Goal: Task Accomplishment & Management: Complete application form

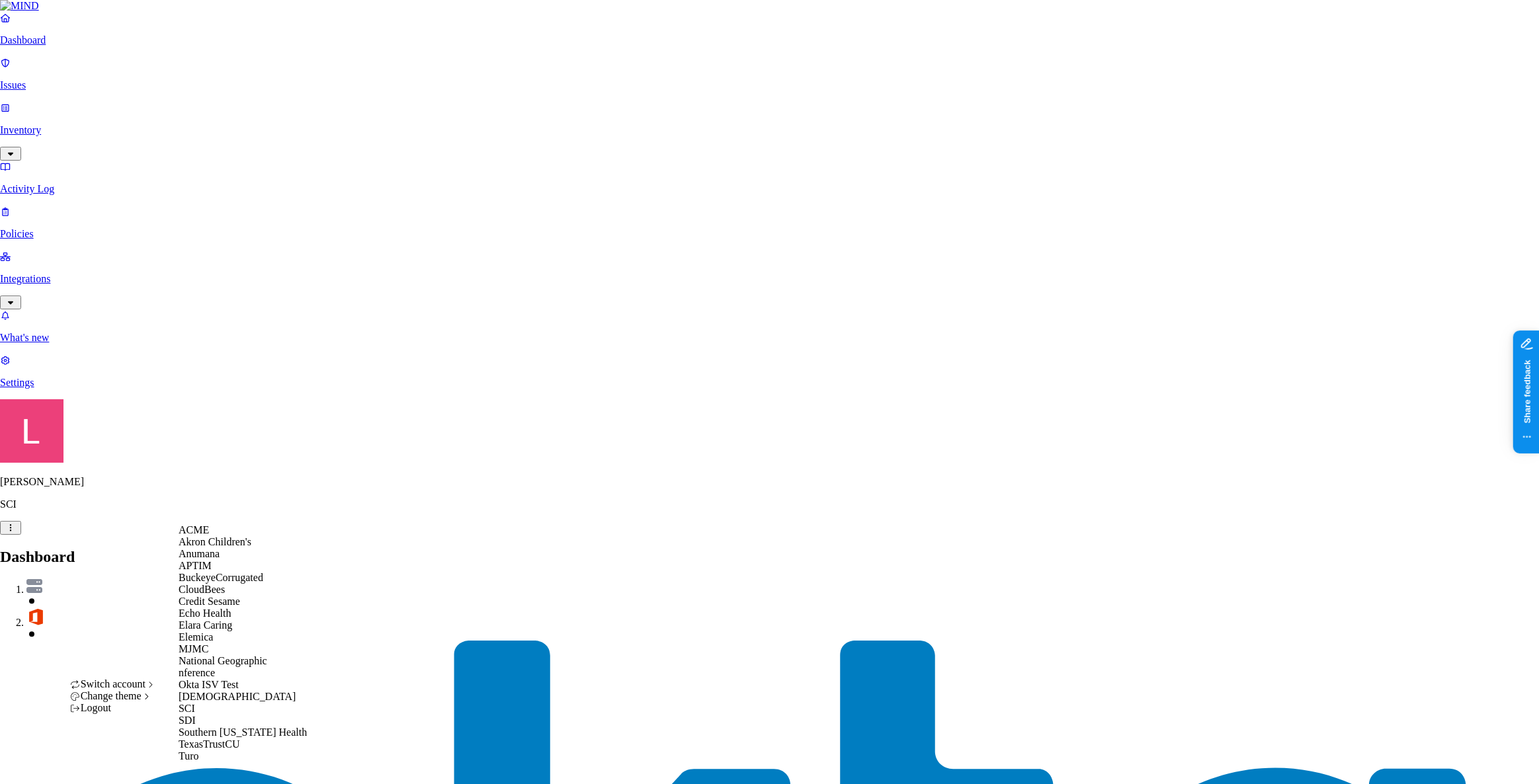
click at [235, 536] on div "ACME" at bounding box center [242, 530] width 128 height 12
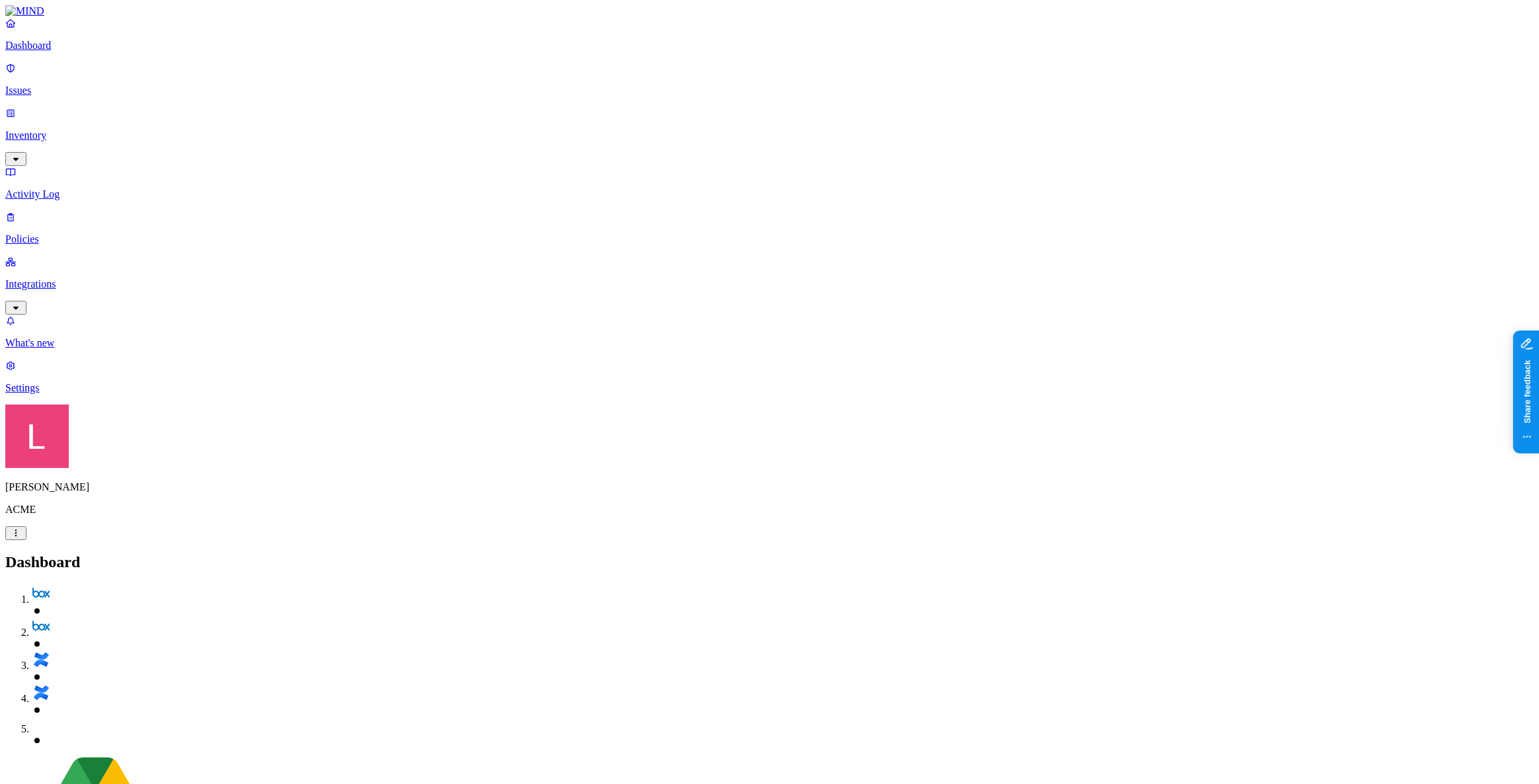
click at [657, 553] on h2 "Dashboard" at bounding box center [769, 562] width 1528 height 18
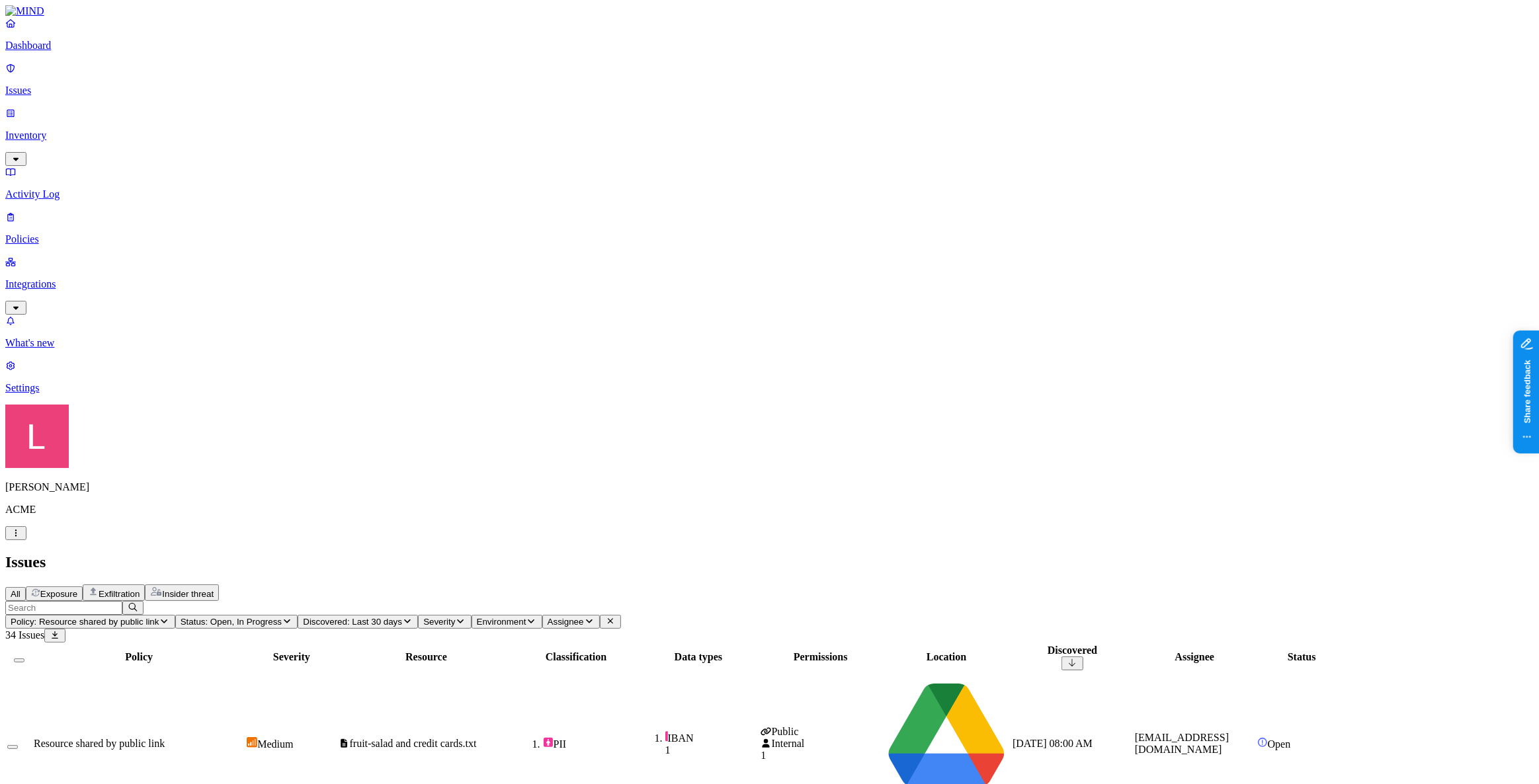
click at [759, 731] on span "IBAN 1" at bounding box center [699, 743] width 119 height 25
drag, startPoint x: 39, startPoint y: 56, endPoint x: 325, endPoint y: 66, distance: 286.2
click at [39, 52] on p "Dashboard" at bounding box center [769, 46] width 1528 height 12
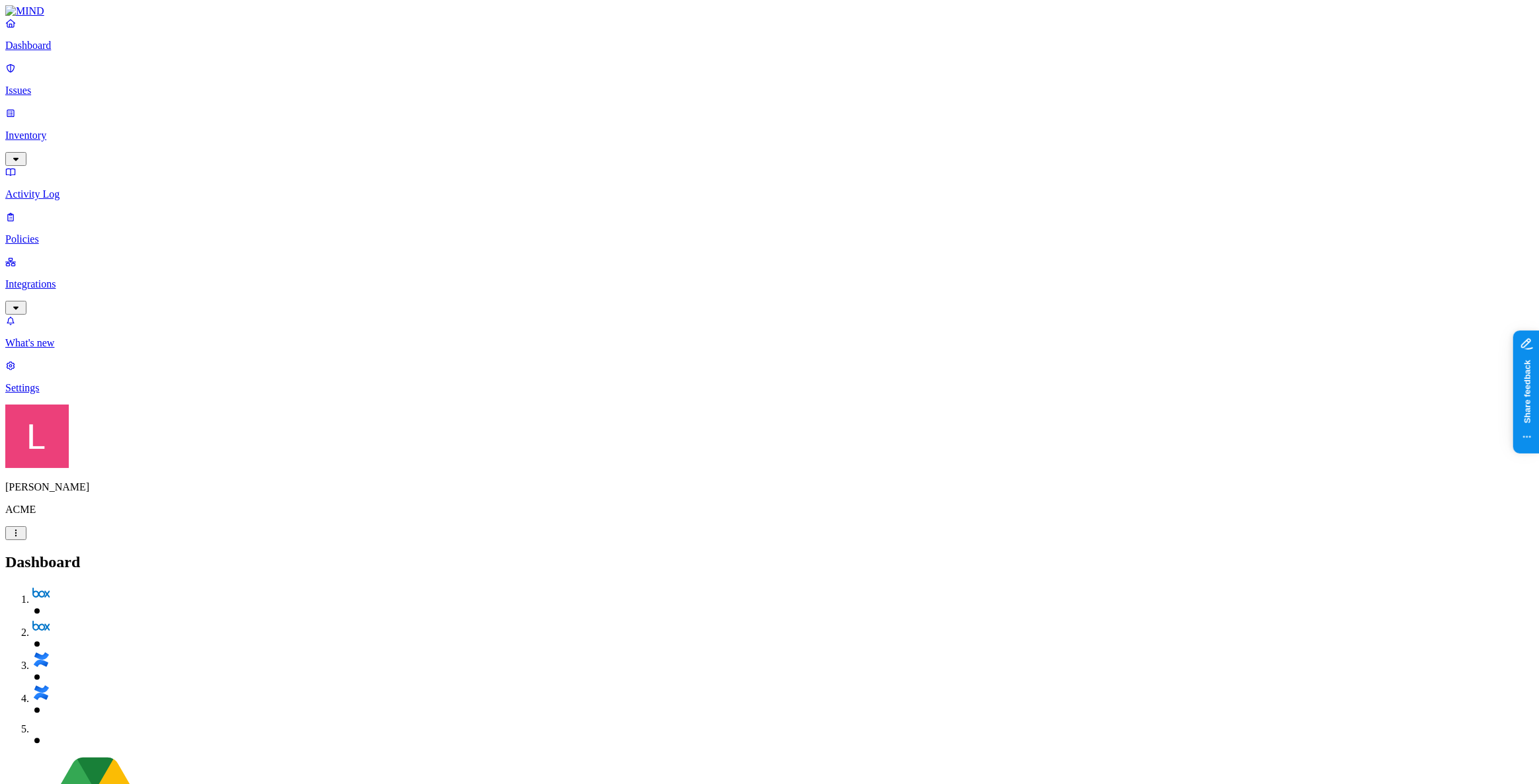
drag, startPoint x: 321, startPoint y: 49, endPoint x: 384, endPoint y: 41, distance: 63.5
drag, startPoint x: 31, startPoint y: 154, endPoint x: 45, endPoint y: 151, distance: 14.3
click at [31, 234] on p "Policies" at bounding box center [769, 240] width 1528 height 12
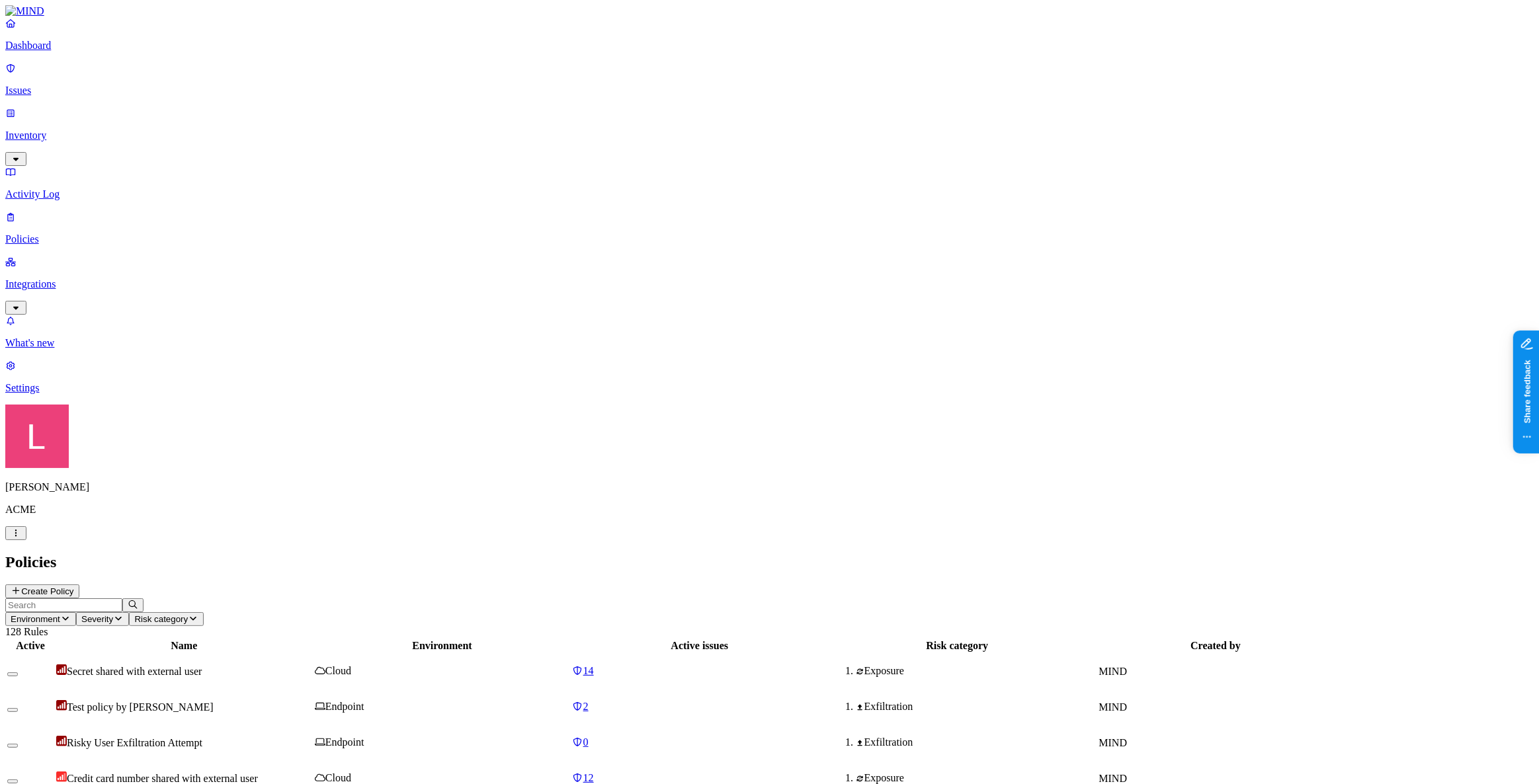
click at [1468, 553] on div "Policies Create Policy" at bounding box center [769, 575] width 1528 height 45
click at [80, 584] on button "Create Policy" at bounding box center [42, 591] width 74 height 14
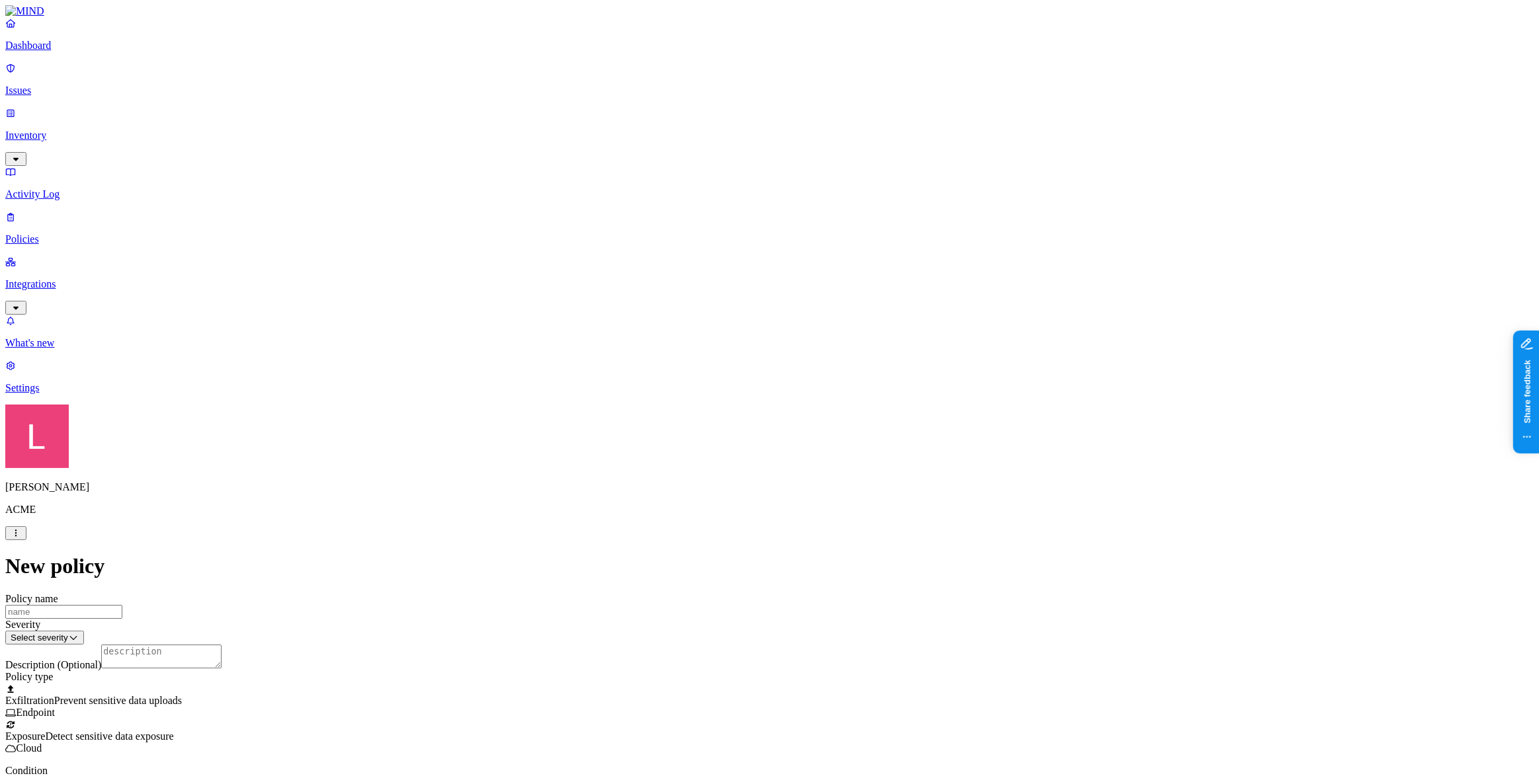
scroll to position [240, 0]
click at [691, 383] on label "Data type" at bounding box center [681, 379] width 20 height 23
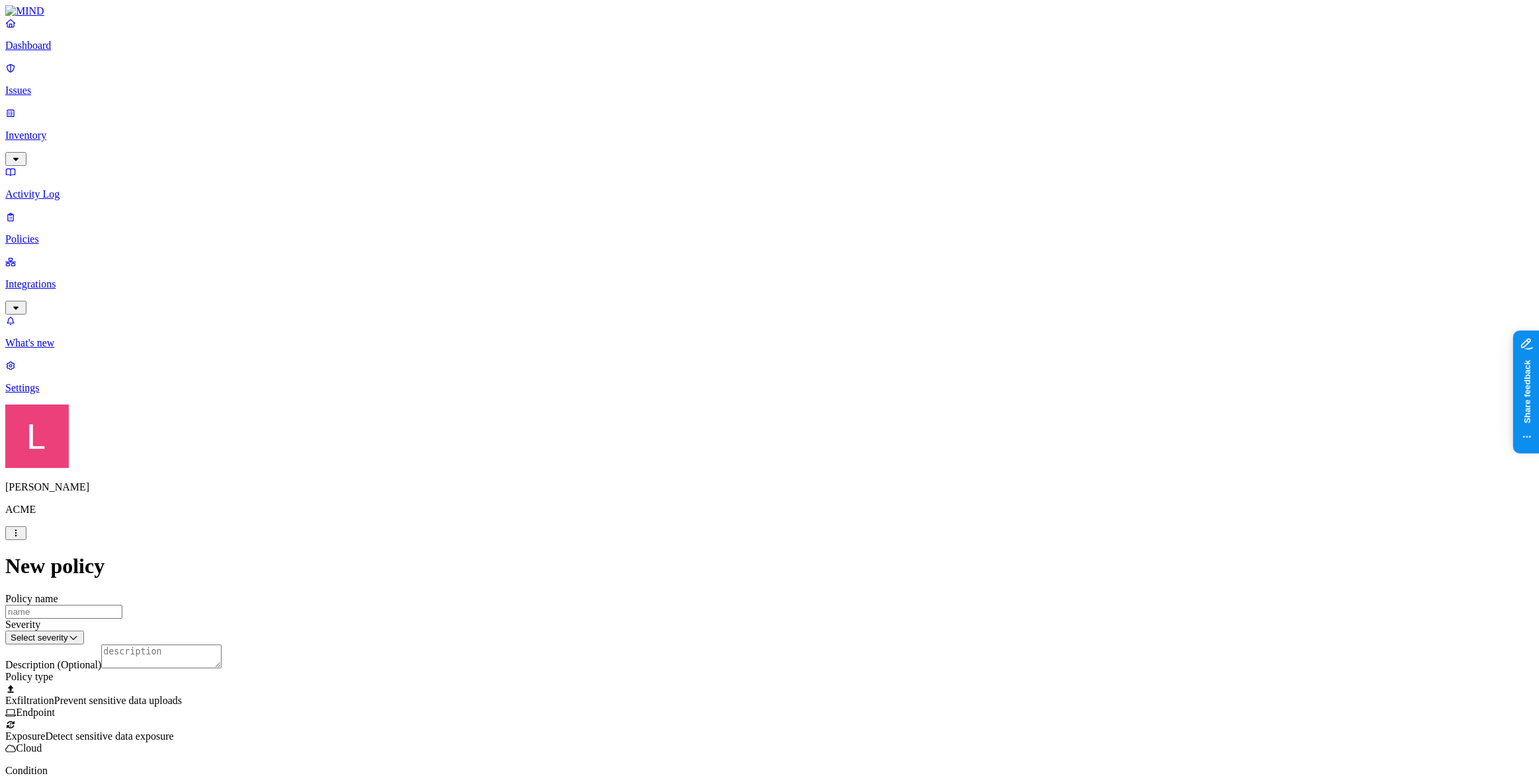
click at [715, 358] on label "Classification" at bounding box center [700, 352] width 58 height 11
click at [687, 481] on div "Secret" at bounding box center [735, 478] width 127 height 37
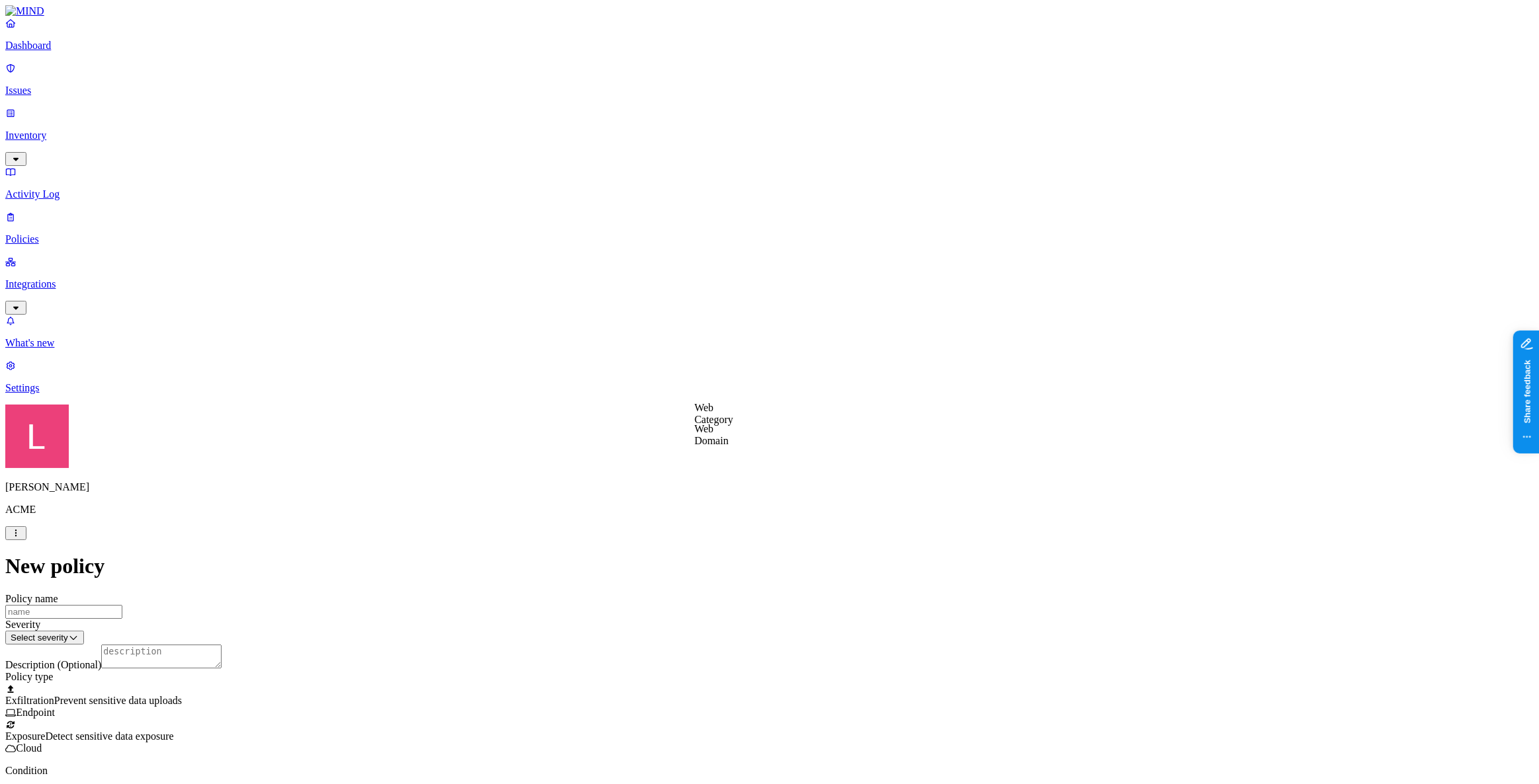
click at [729, 442] on label "Web Domain" at bounding box center [712, 434] width 35 height 23
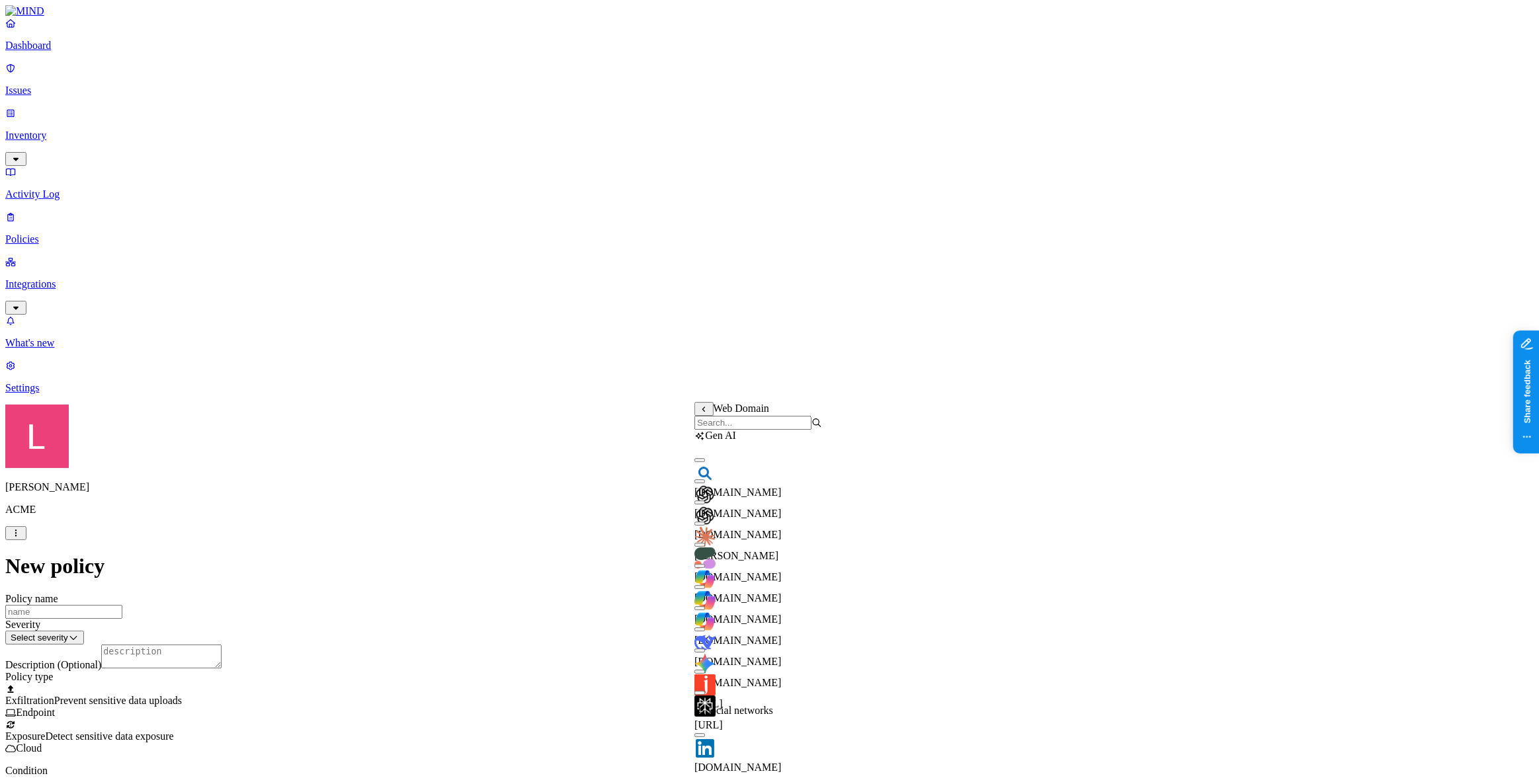
click at [748, 430] on input "search" at bounding box center [754, 423] width 117 height 14
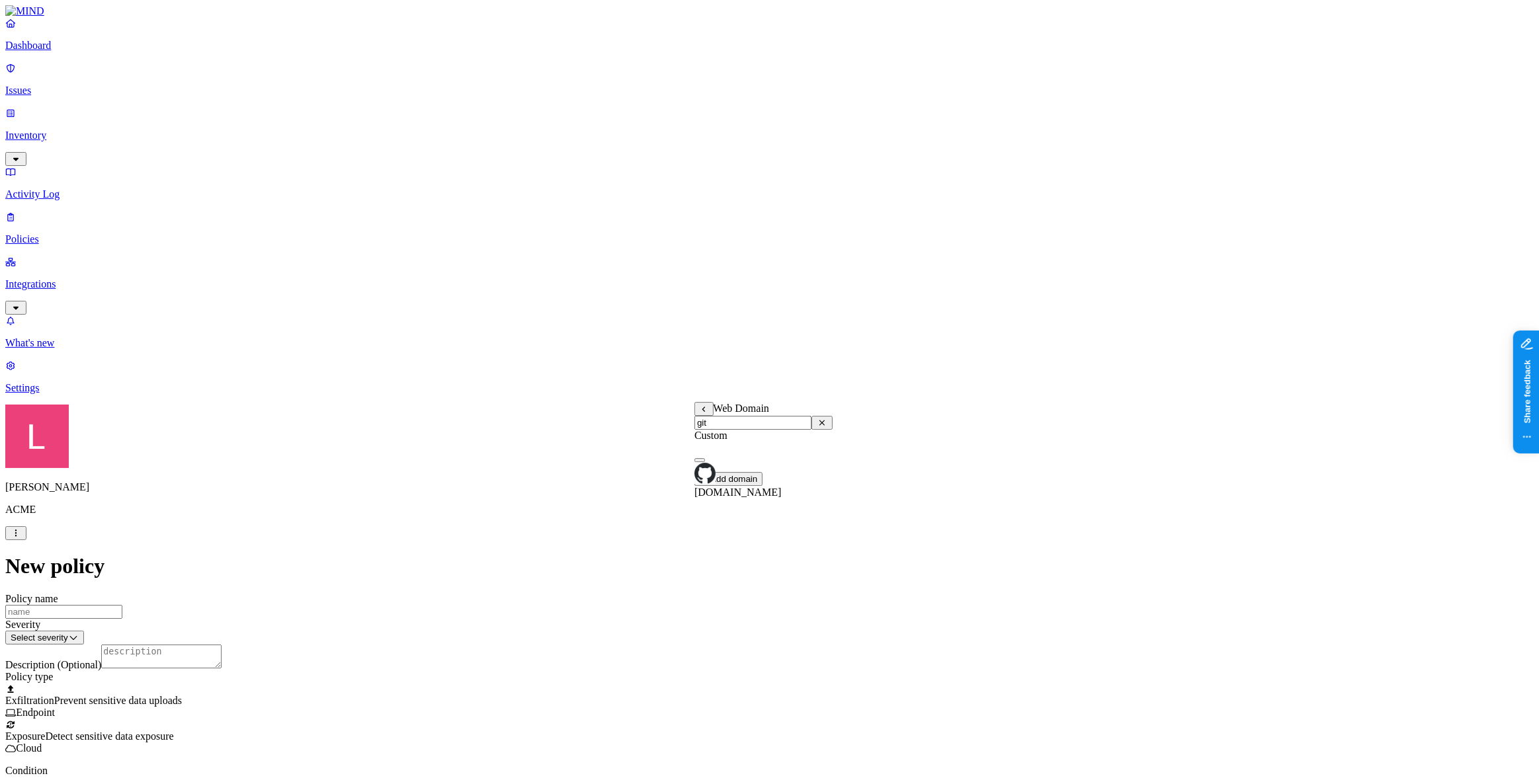
type input "git"
click at [712, 473] on div "github.com" at bounding box center [764, 475] width 138 height 48
click at [734, 475] on label "Web Category" at bounding box center [714, 469] width 39 height 23
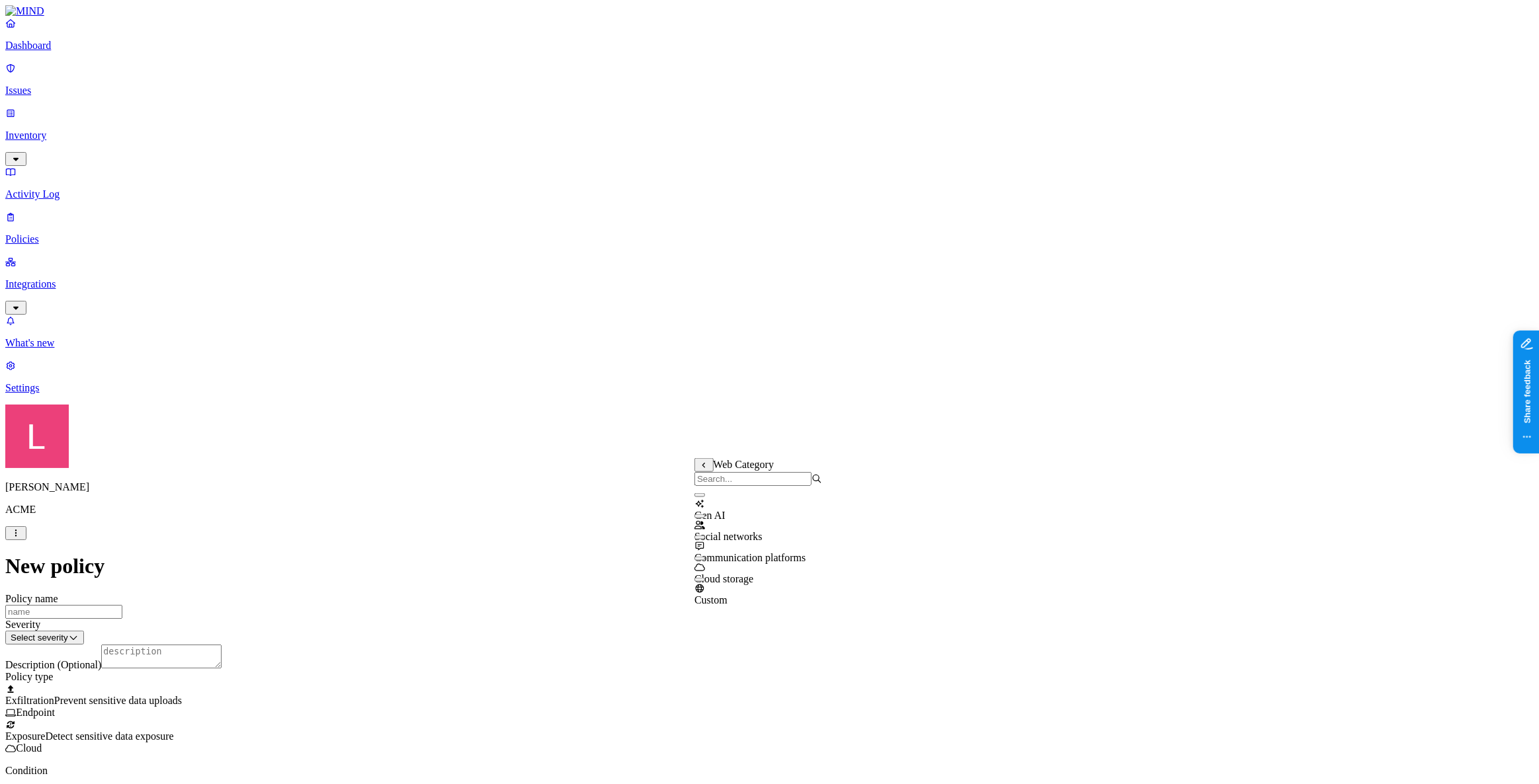
click at [734, 517] on div "Gen AI" at bounding box center [759, 509] width 127 height 24
click at [816, 524] on html "Dashboard Issues Inventory Activity Log Policies Integrations What's new 1 Sett…" at bounding box center [770, 744] width 1539 height 1489
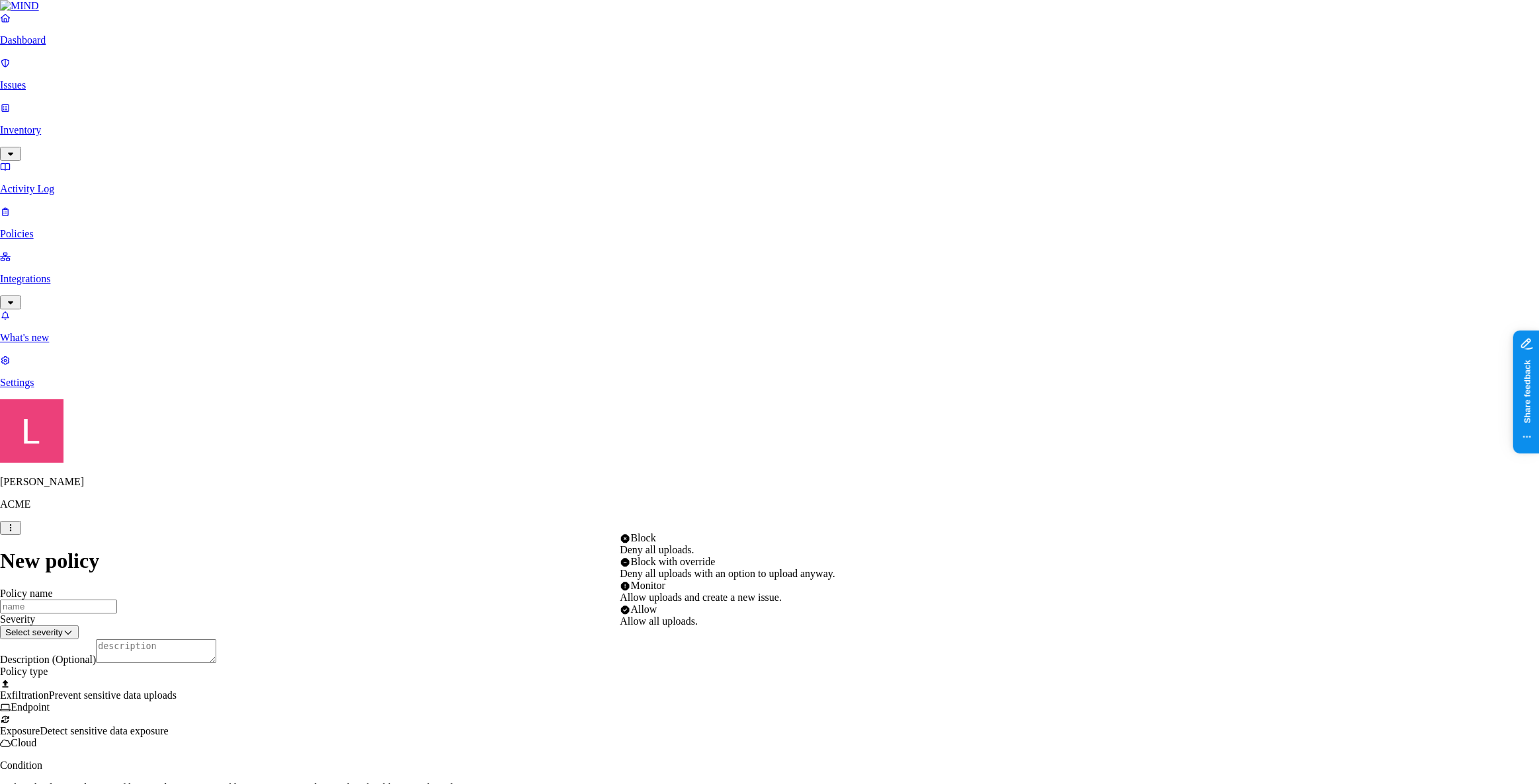
click at [69, 66] on html "Dashboard Issues Inventory Activity Log Policies Integrations What's new 1 Sett…" at bounding box center [770, 742] width 1539 height 1484
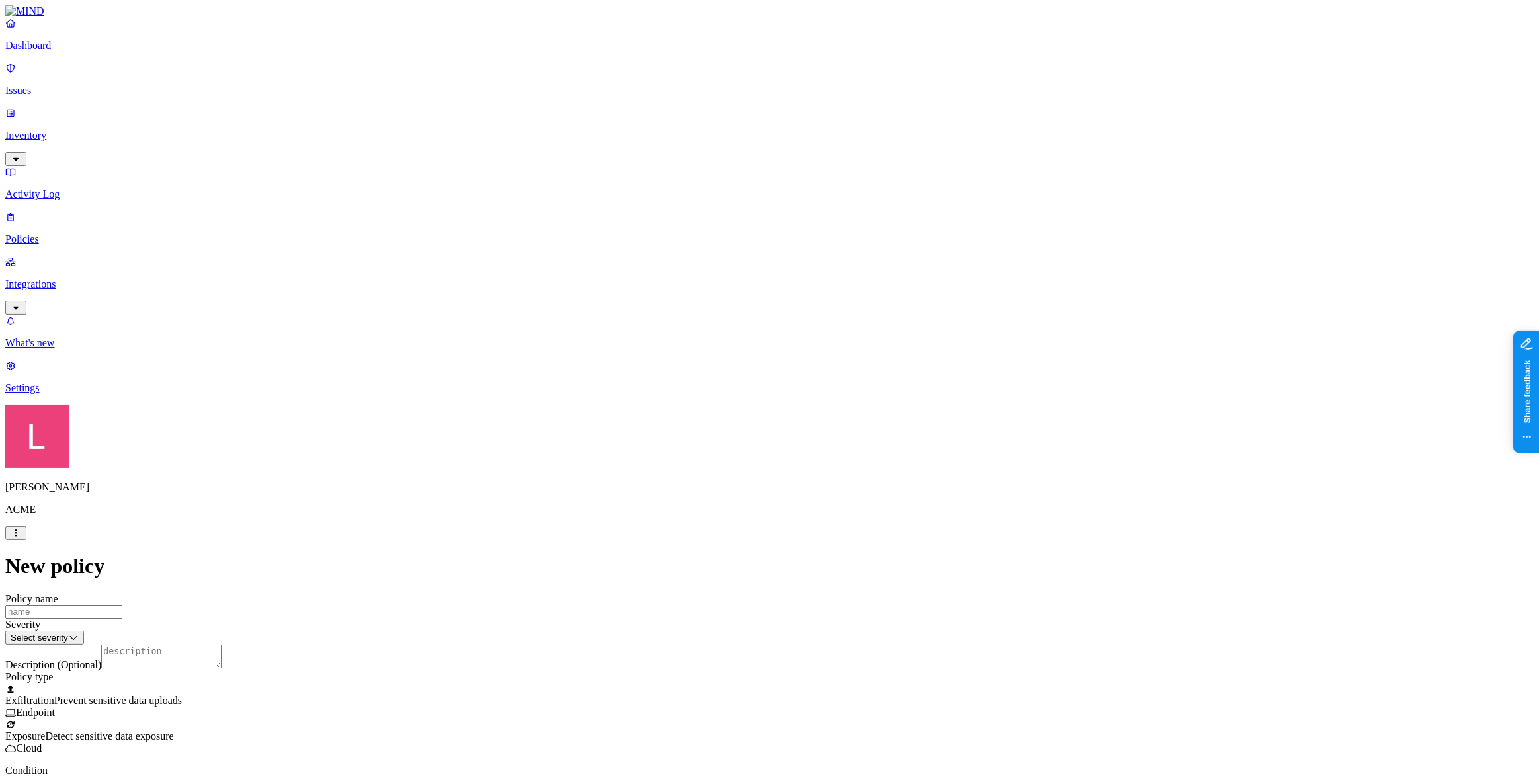
click at [69, 52] on p "Dashboard" at bounding box center [769, 46] width 1528 height 12
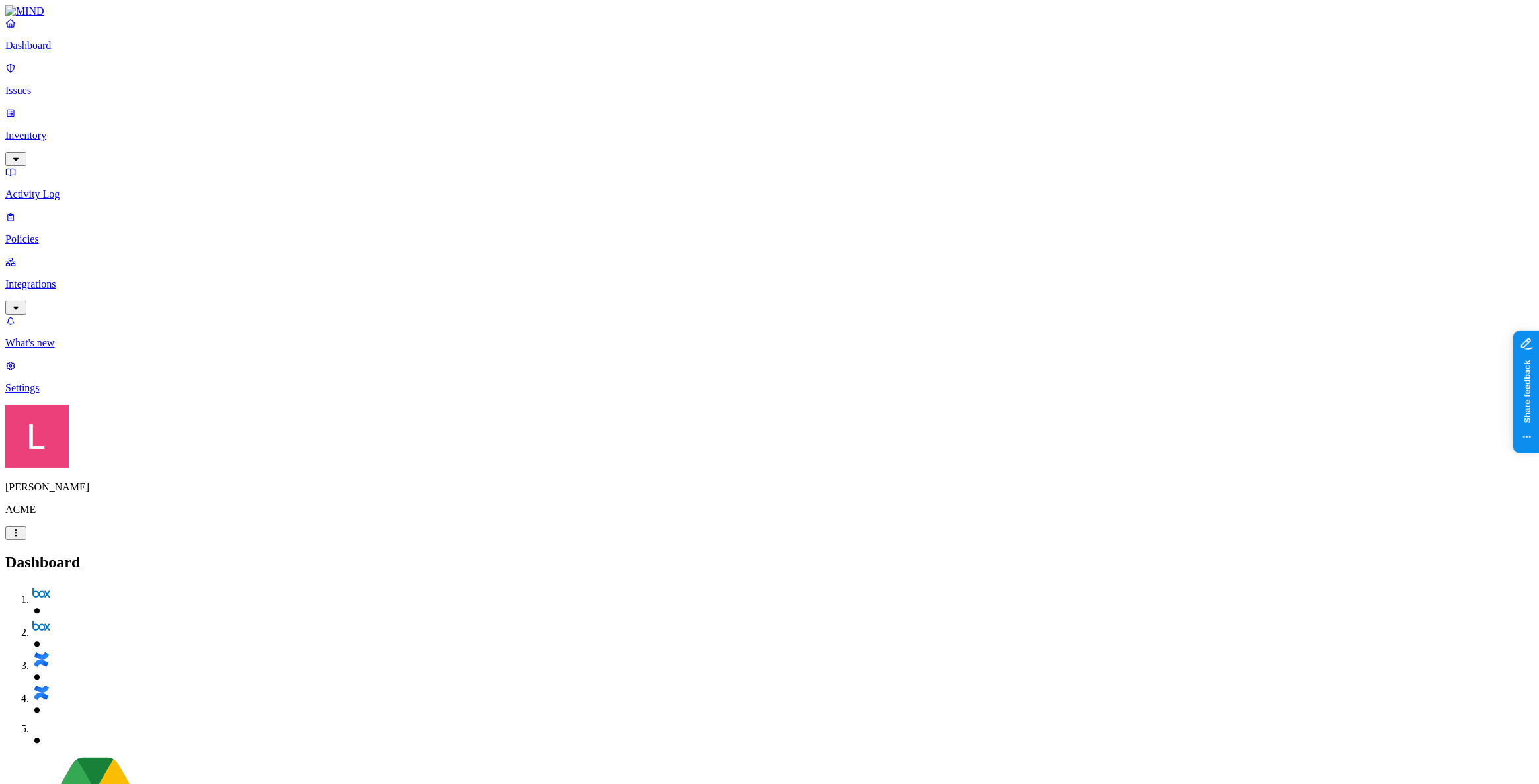
click at [93, 129] on p "Inventory" at bounding box center [769, 135] width 1528 height 12
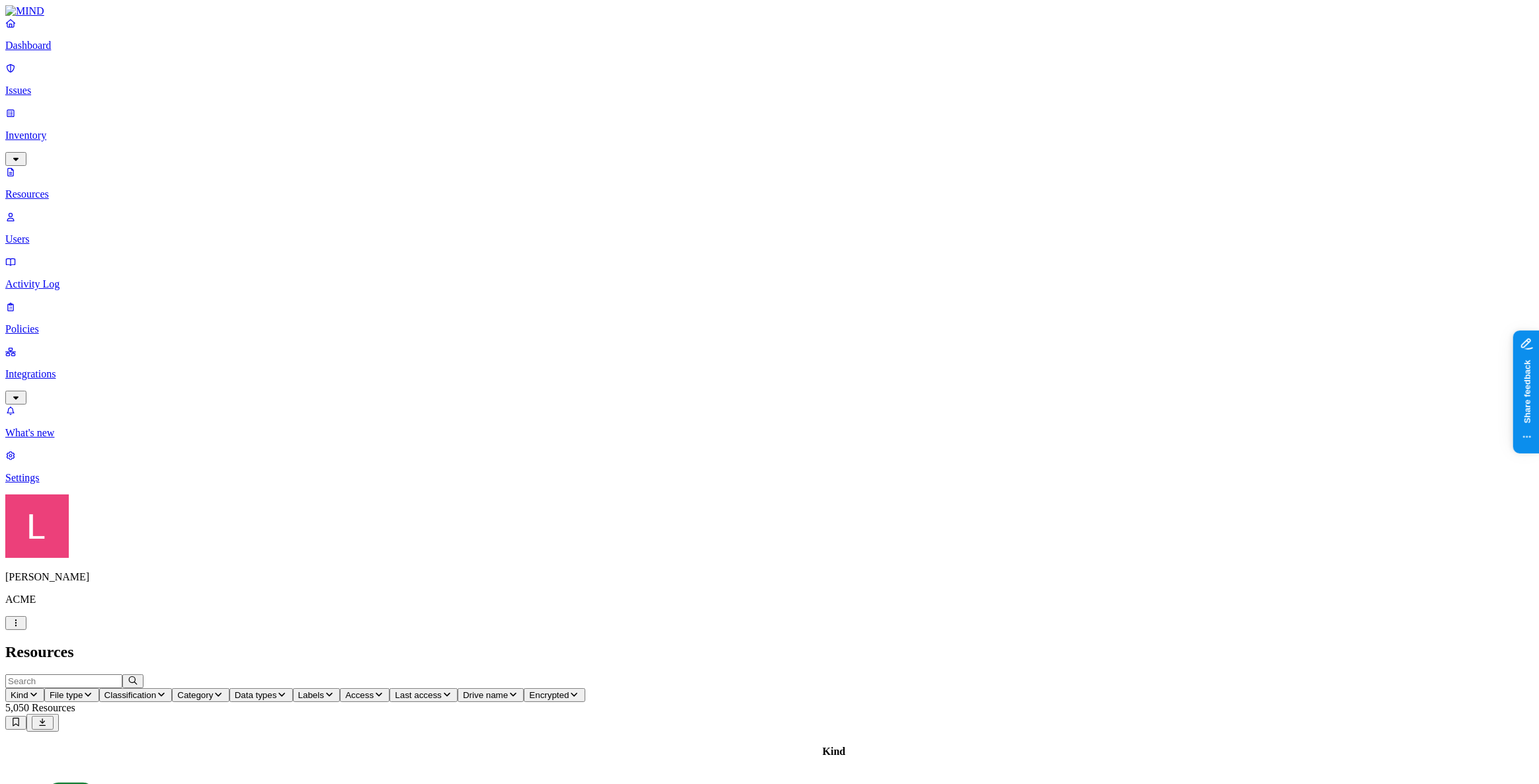
click at [68, 211] on link "Users" at bounding box center [769, 228] width 1528 height 35
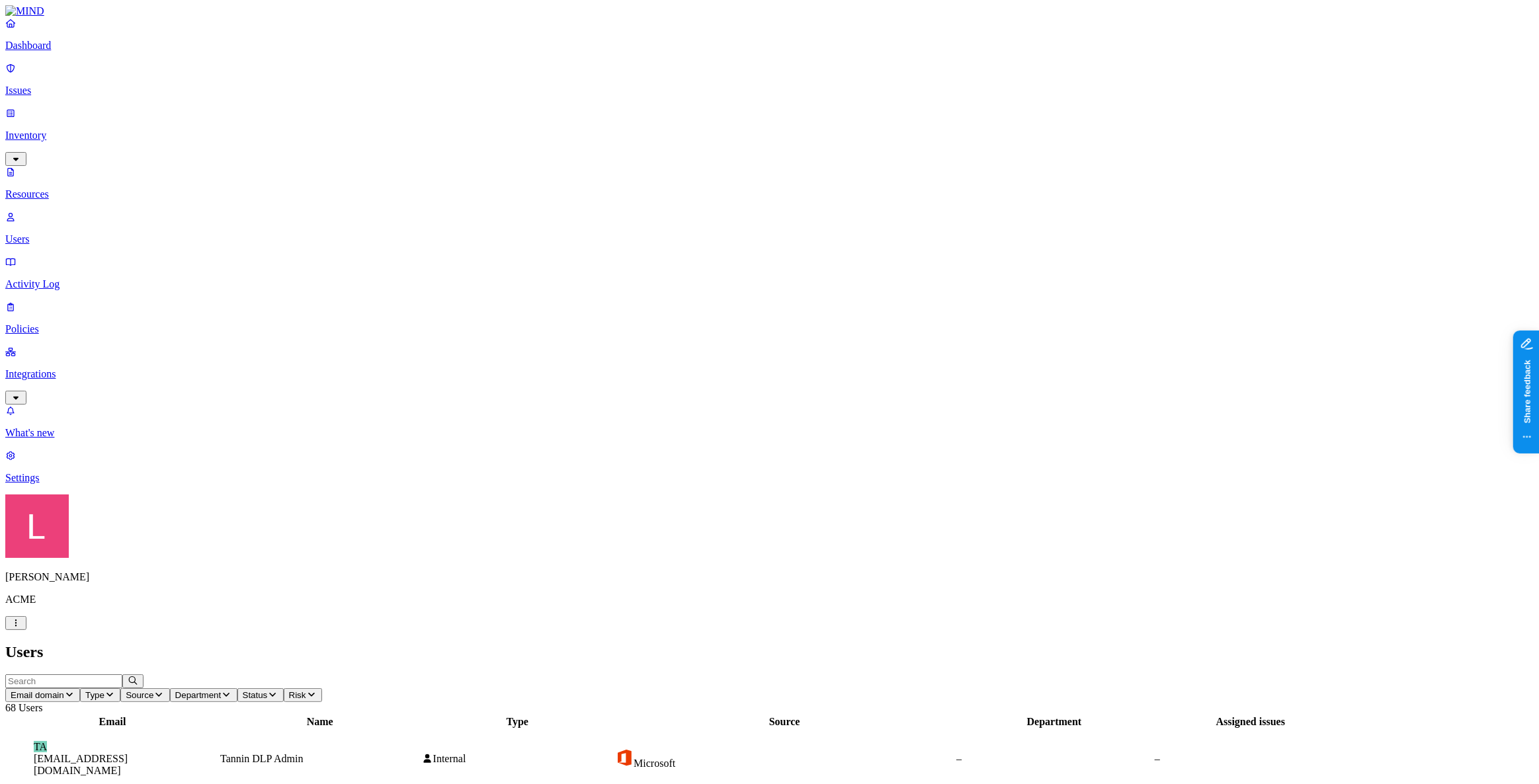
click at [105, 690] on span "Type" at bounding box center [95, 695] width 19 height 10
click at [169, 688] on button "Source" at bounding box center [144, 695] width 49 height 14
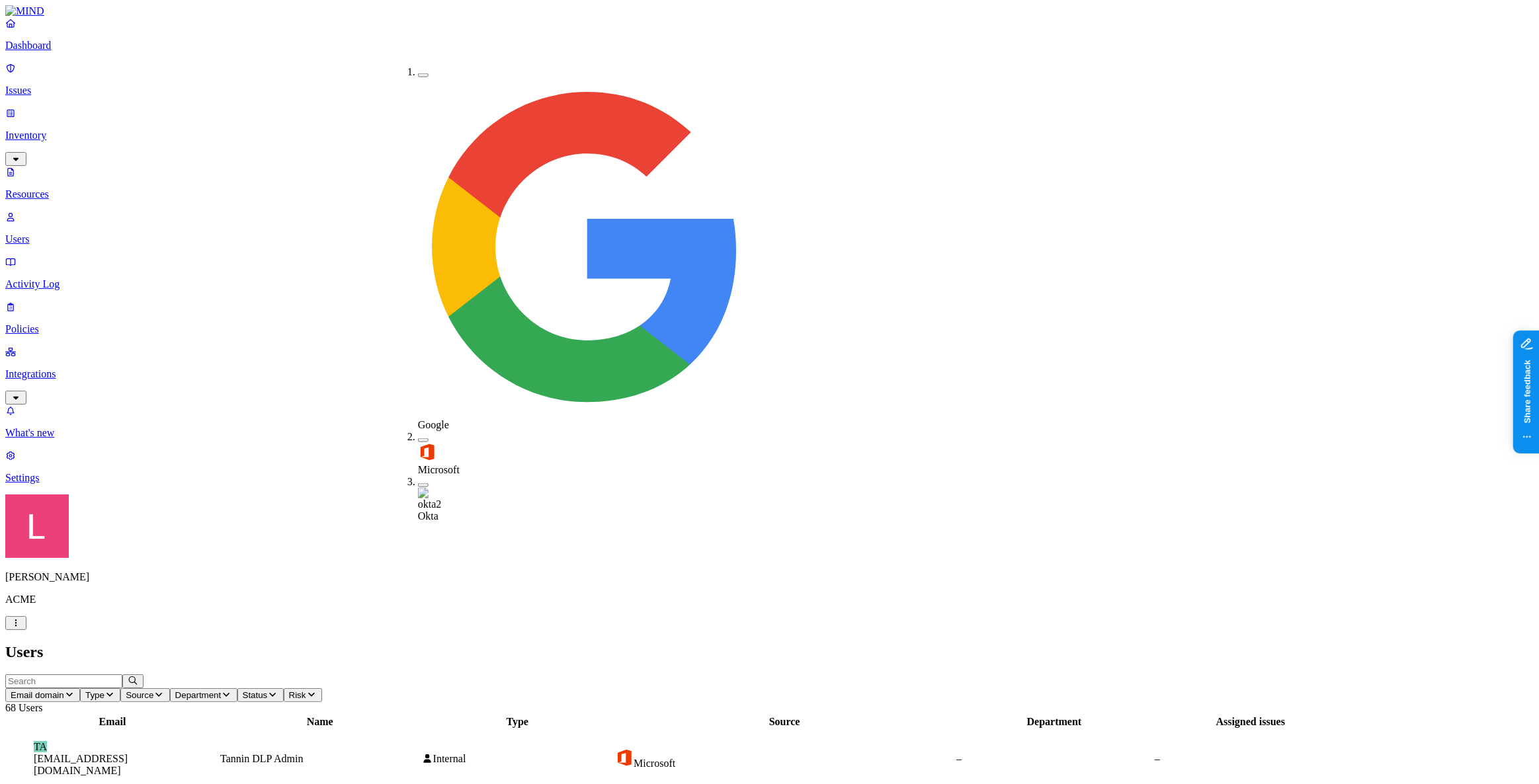
click at [418, 476] on div "Okta" at bounding box center [418, 498] width 0 height 47
click at [615, 643] on header "Users" at bounding box center [769, 652] width 1528 height 18
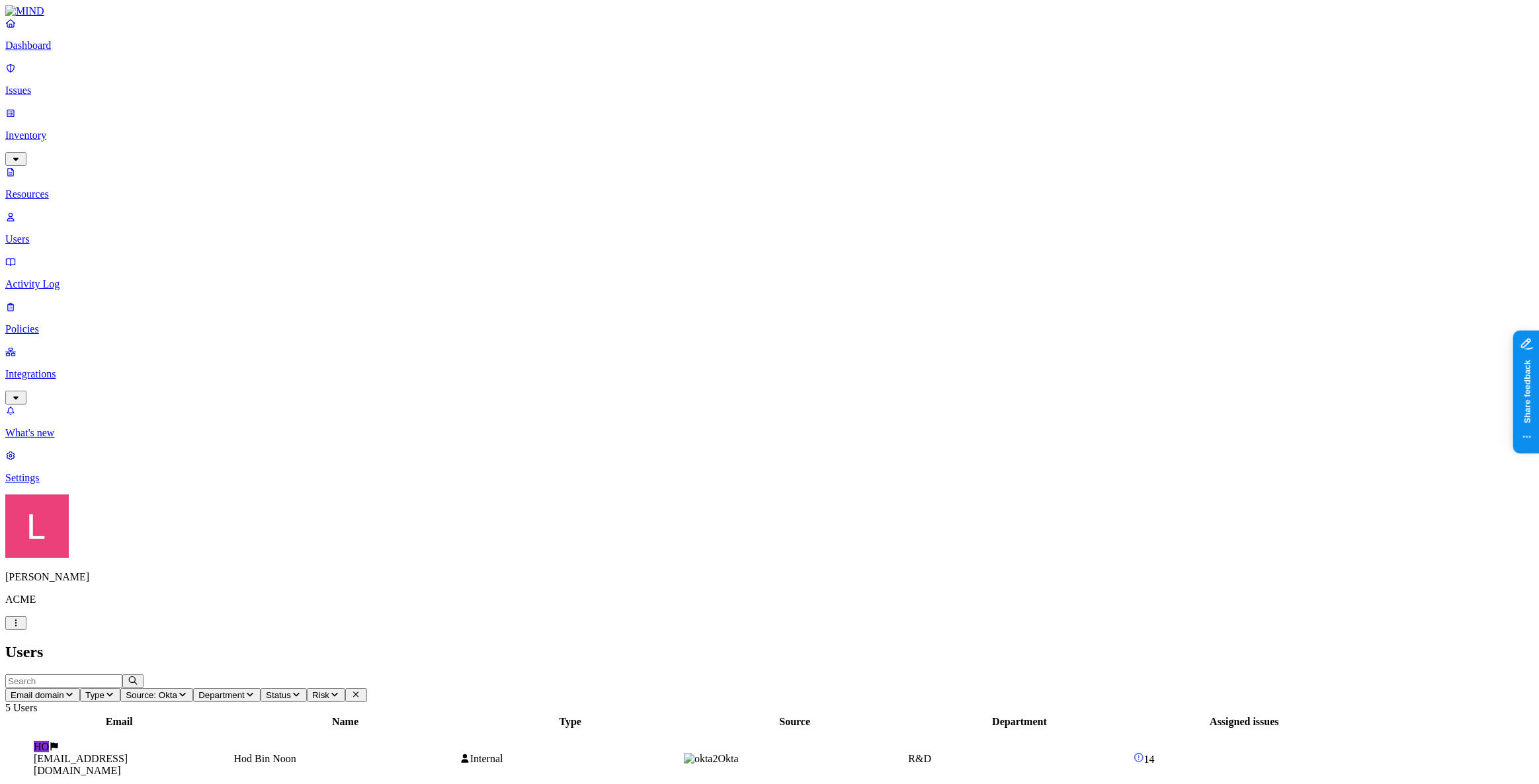
click at [458, 729] on td "Hod Bin Noon" at bounding box center [345, 758] width 224 height 58
click at [33, 323] on p "Policies" at bounding box center [769, 329] width 1528 height 12
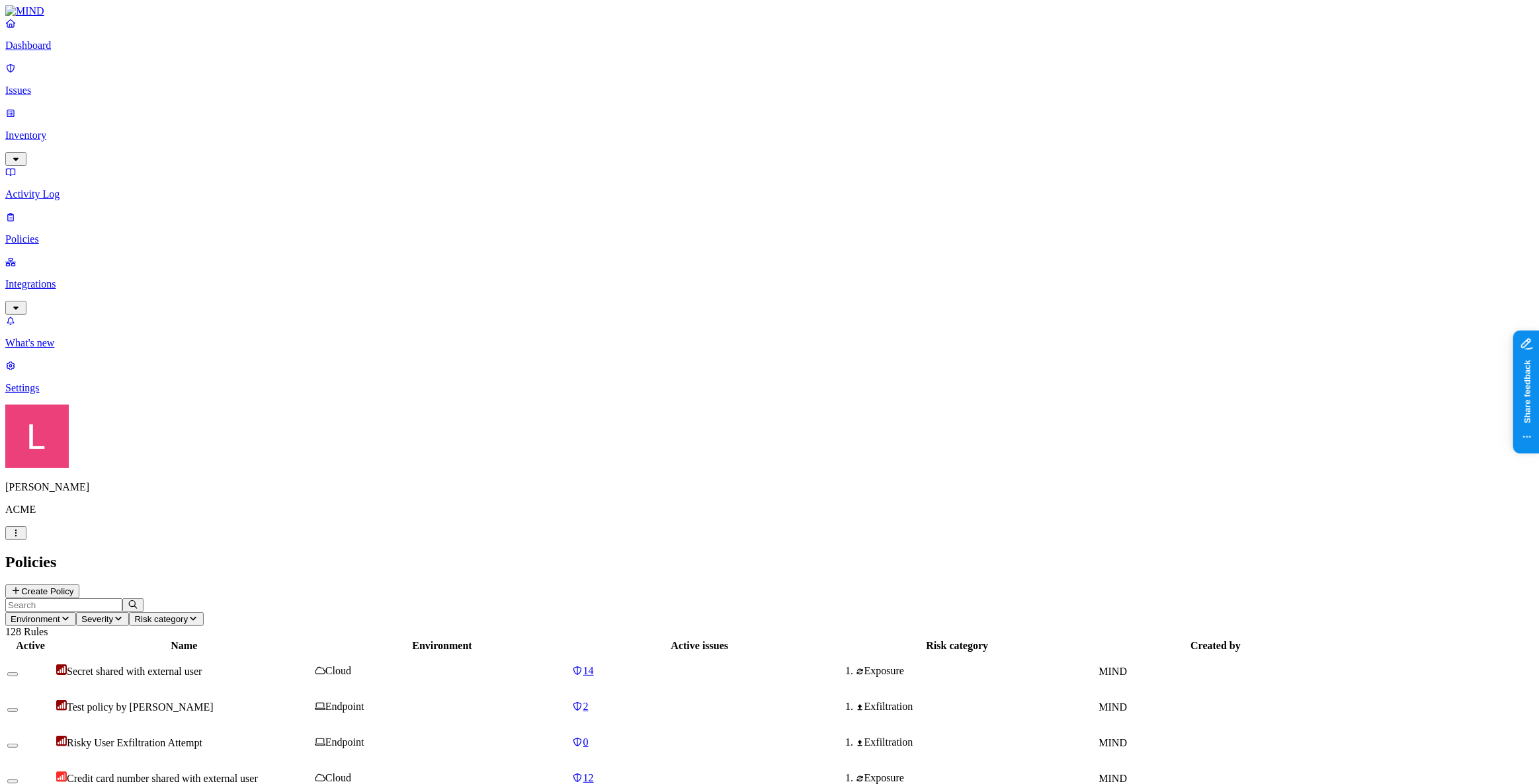
click at [80, 584] on button "Create Policy" at bounding box center [42, 591] width 74 height 14
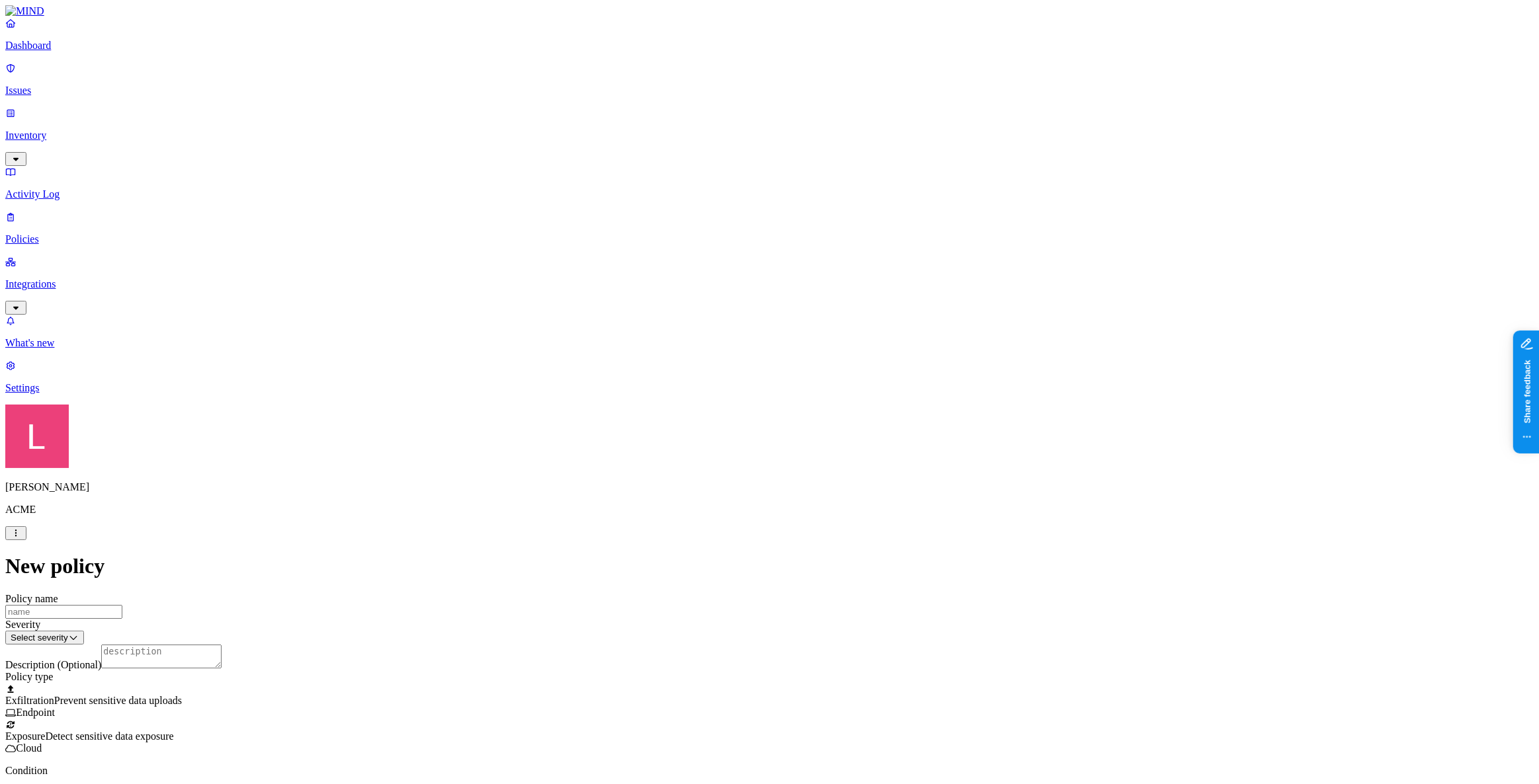
scroll to position [180, 0]
click at [78, 279] on p "Integrations" at bounding box center [769, 285] width 1528 height 12
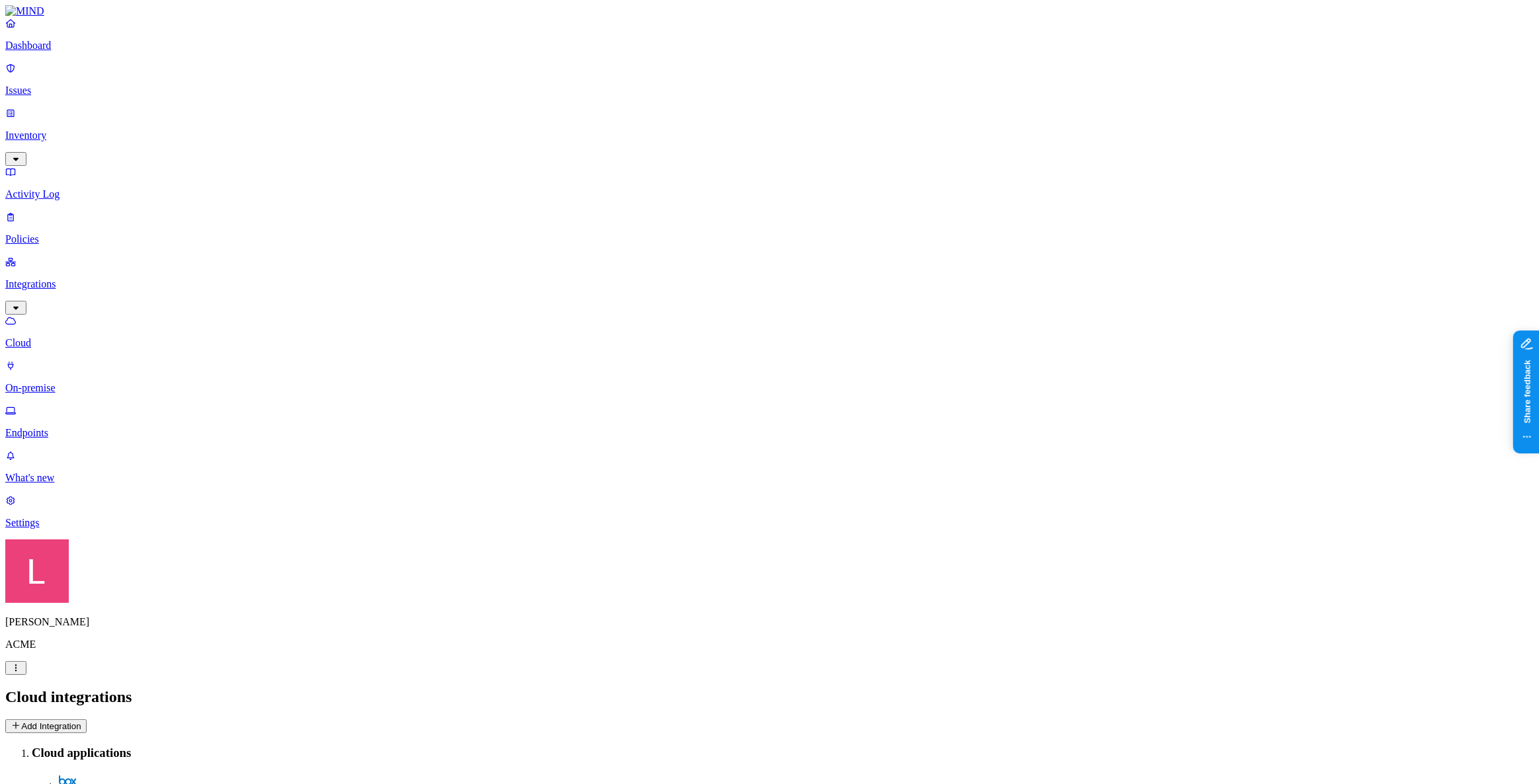
click at [93, 405] on link "Endpoints" at bounding box center [769, 422] width 1528 height 35
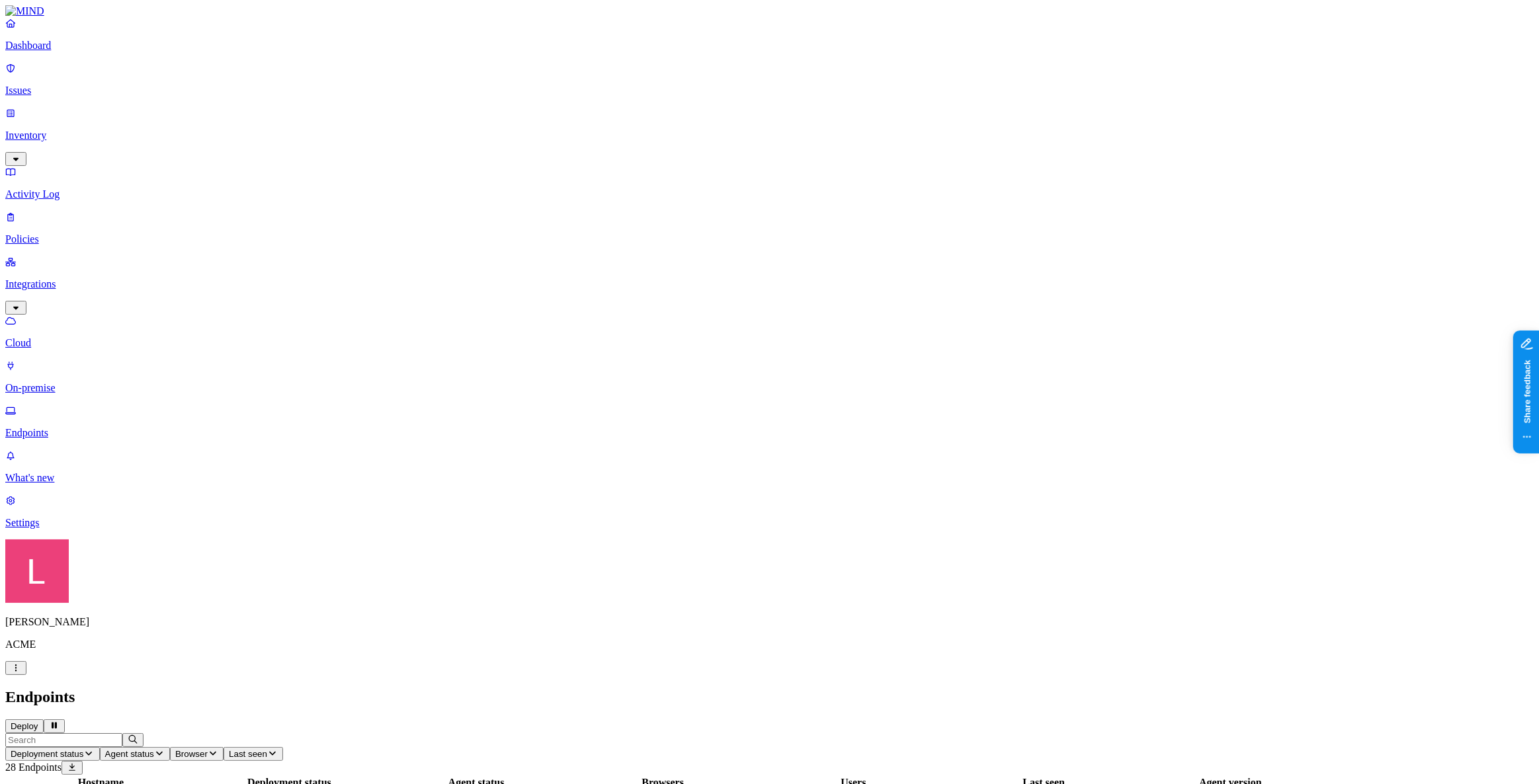
drag, startPoint x: 50, startPoint y: 49, endPoint x: 70, endPoint y: 56, distance: 21.2
click at [50, 49] on link "Dashboard" at bounding box center [769, 34] width 1528 height 35
